Goal: Task Accomplishment & Management: Manage account settings

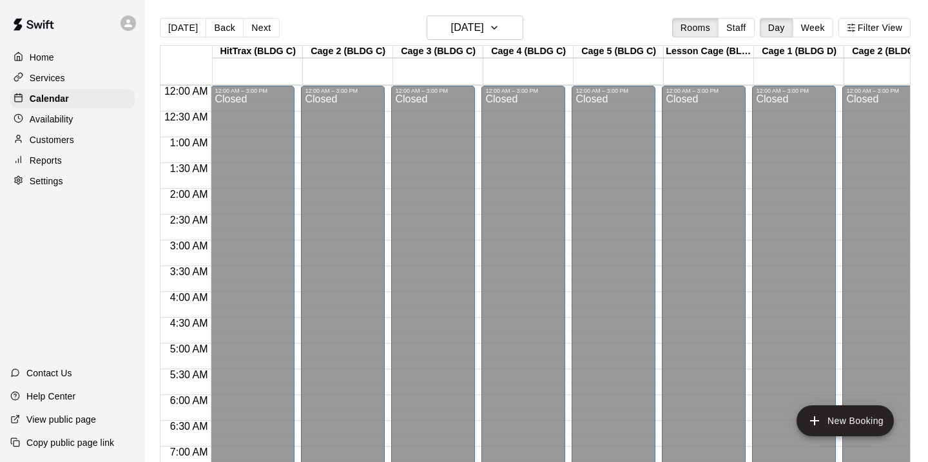
scroll to position [624, 0]
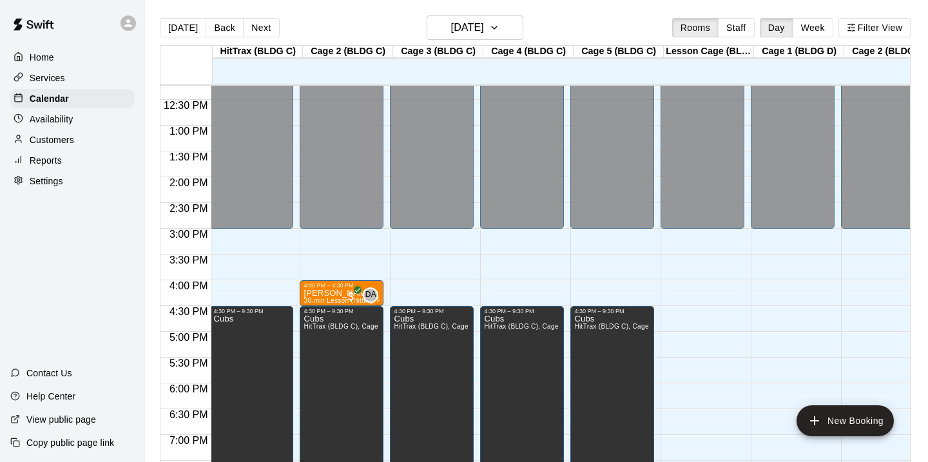
scroll to position [0, 2]
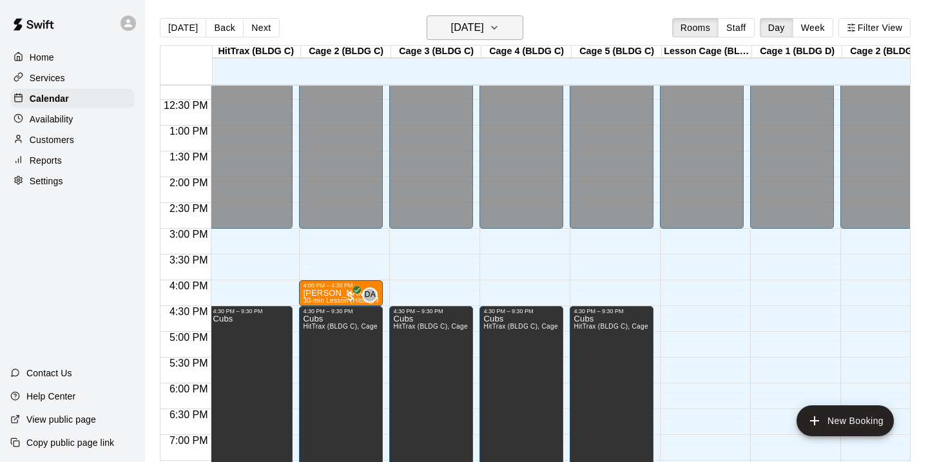
click at [513, 33] on button "[DATE]" at bounding box center [474, 27] width 97 height 24
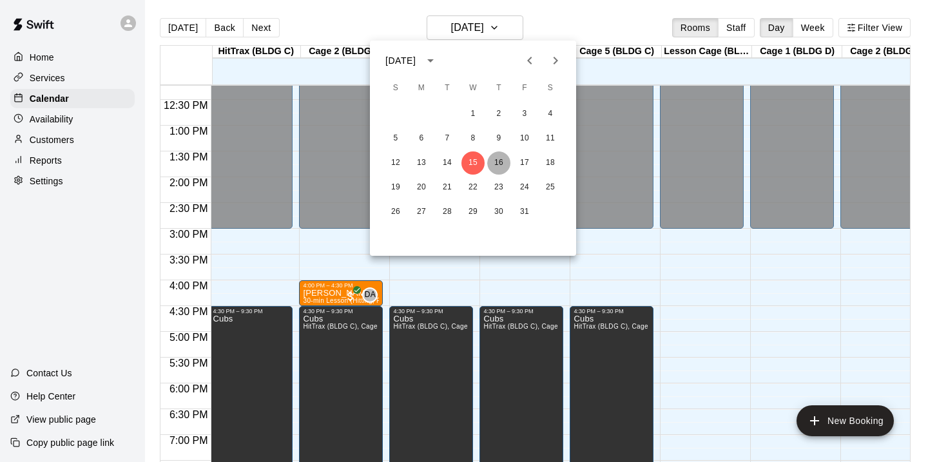
click at [498, 166] on button "16" at bounding box center [498, 162] width 23 height 23
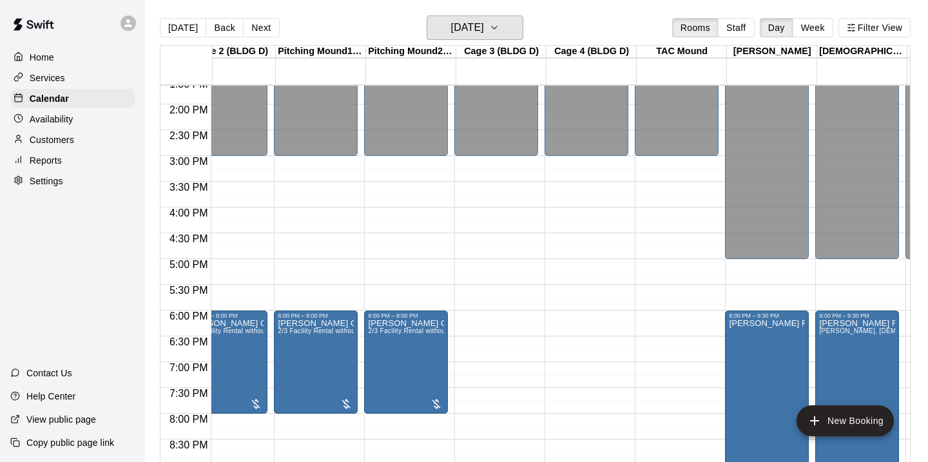
scroll to position [0, 443]
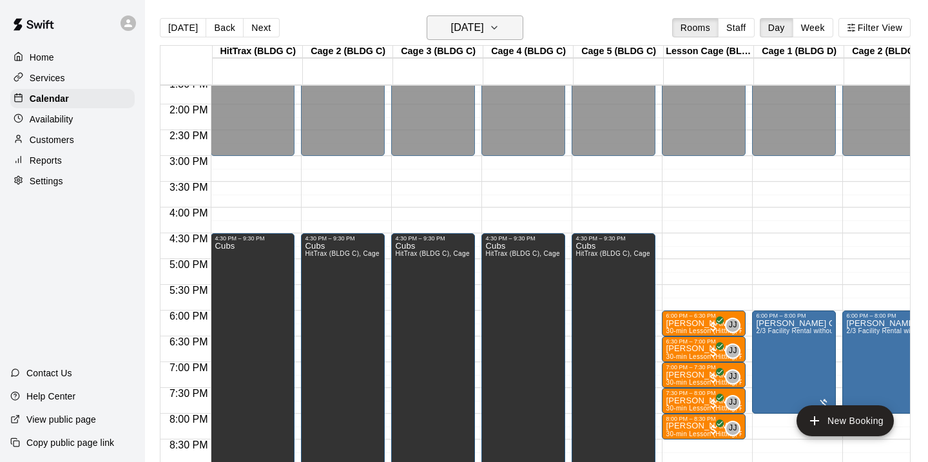
click at [507, 24] on button "[DATE]" at bounding box center [474, 27] width 97 height 24
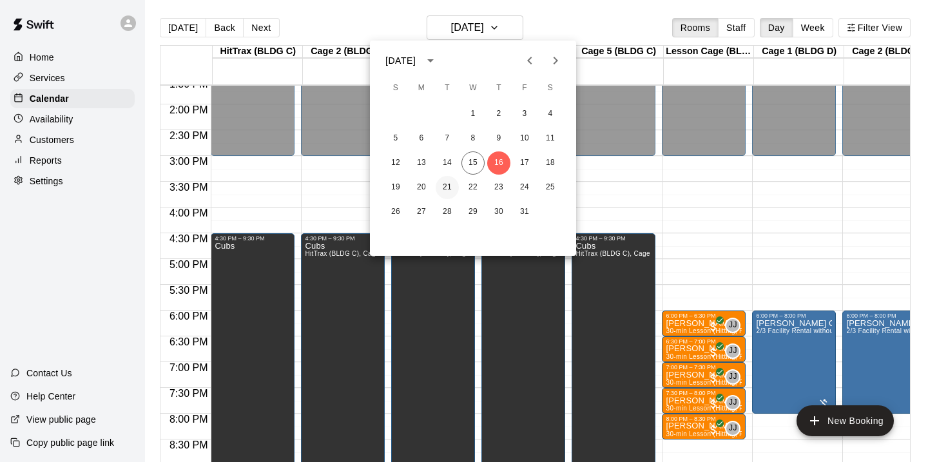
click at [447, 189] on button "21" at bounding box center [446, 187] width 23 height 23
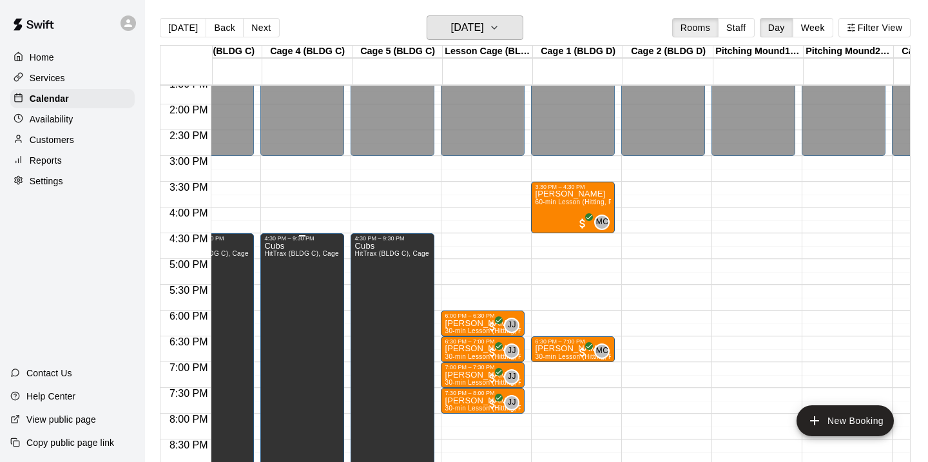
scroll to position [0, 232]
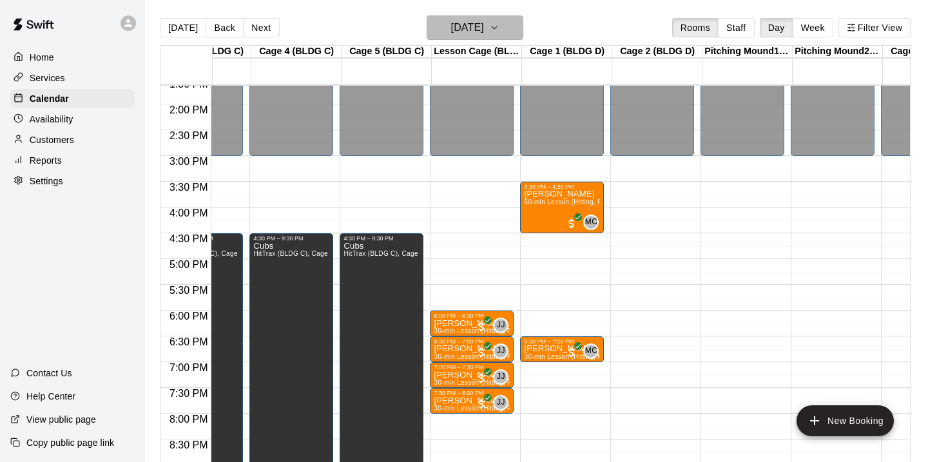
click at [499, 24] on icon "button" at bounding box center [494, 27] width 10 height 15
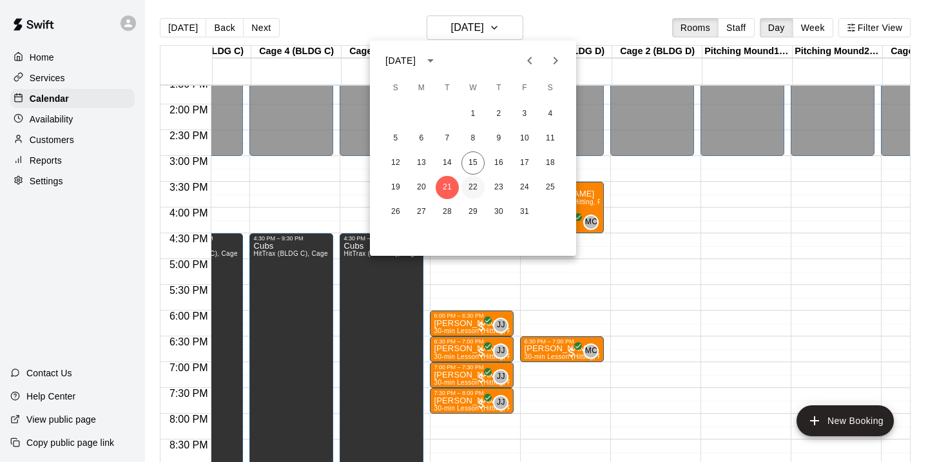
click at [472, 191] on button "22" at bounding box center [472, 187] width 23 height 23
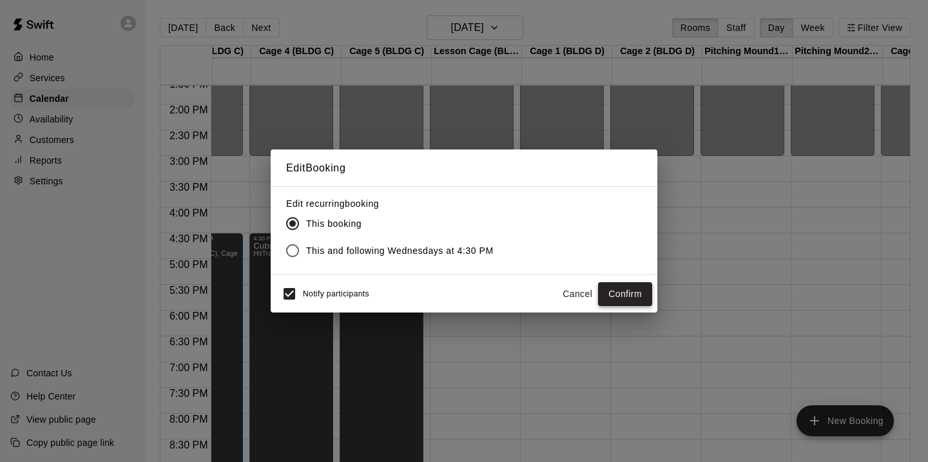
click at [635, 292] on button "Confirm" at bounding box center [625, 294] width 54 height 24
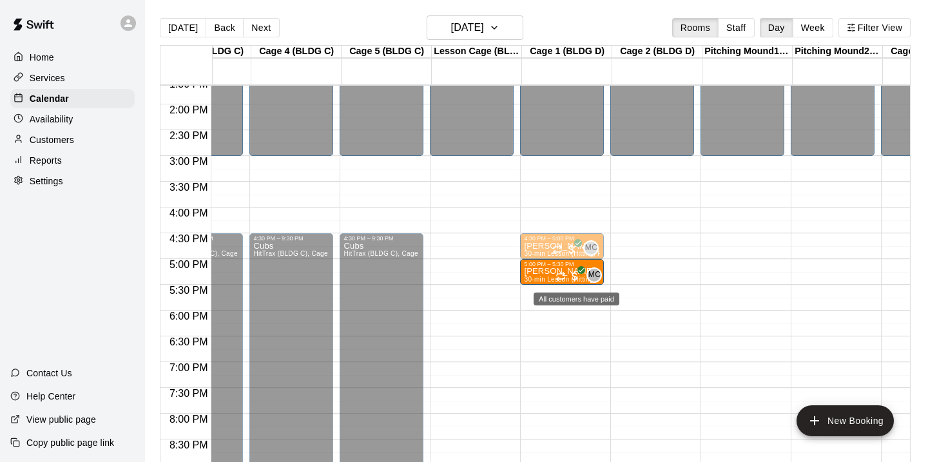
drag, startPoint x: 568, startPoint y: 269, endPoint x: 580, endPoint y: 269, distance: 12.9
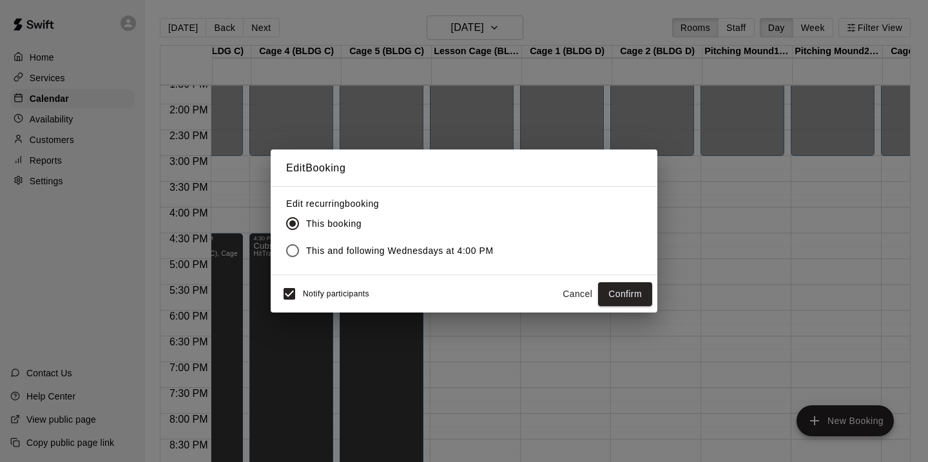
click at [624, 306] on div "Notify participants Cancel Confirm" at bounding box center [464, 293] width 376 height 27
click at [631, 297] on button "Confirm" at bounding box center [625, 294] width 54 height 24
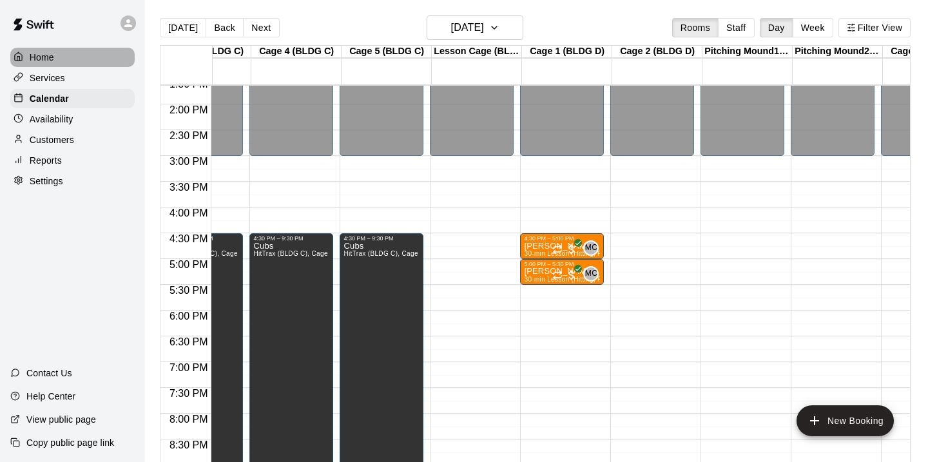
click at [49, 57] on p "Home" at bounding box center [42, 57] width 24 height 13
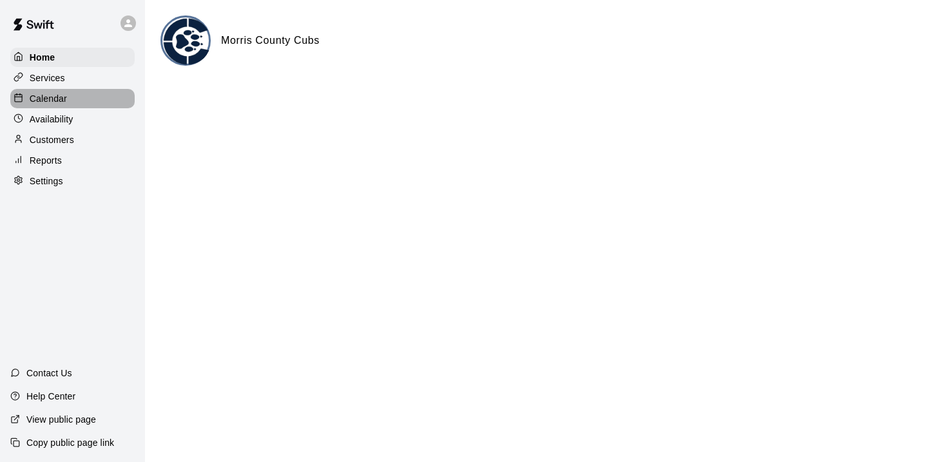
click at [55, 107] on div "Calendar" at bounding box center [72, 98] width 124 height 19
